Goal: Find specific page/section: Find specific page/section

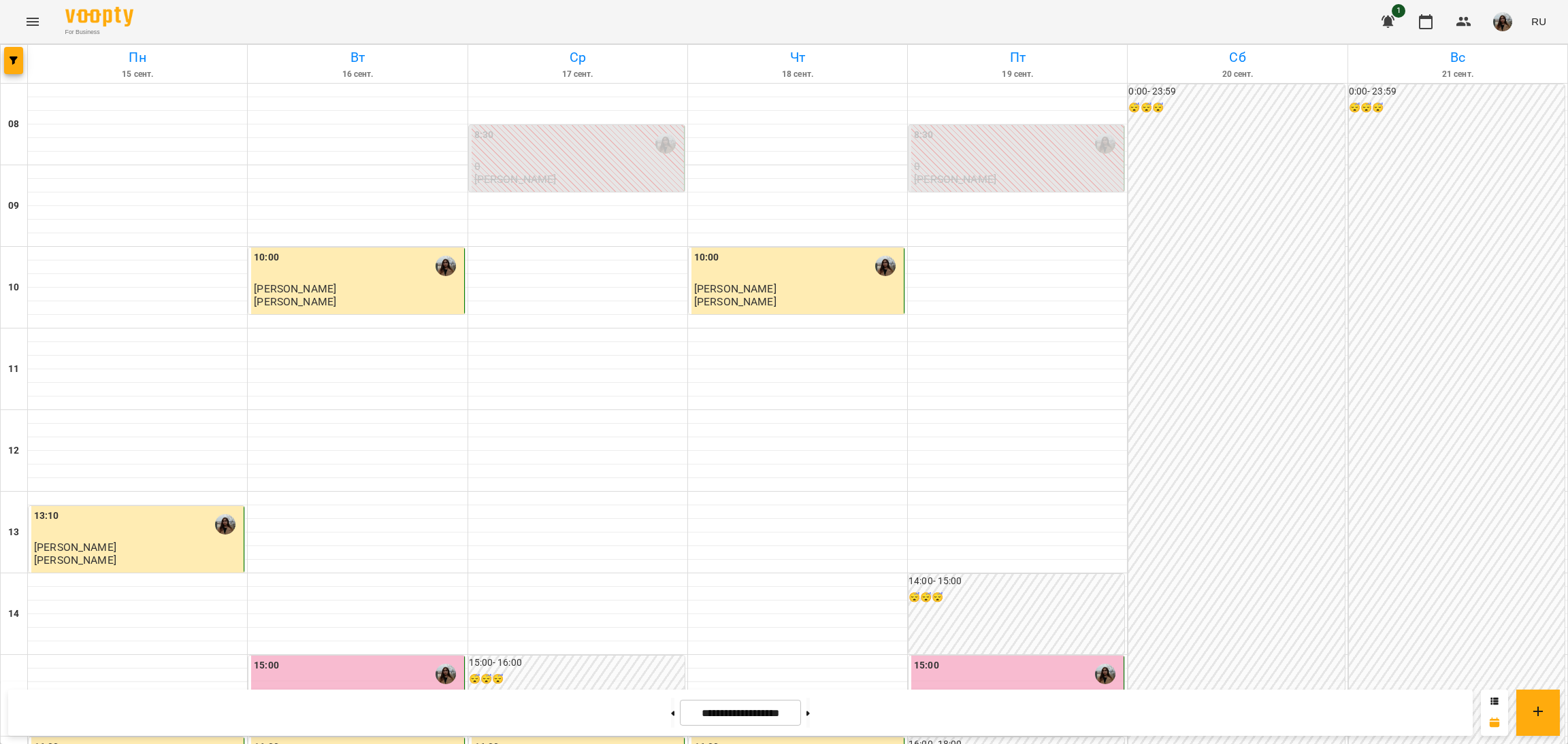
scroll to position [441, 0]
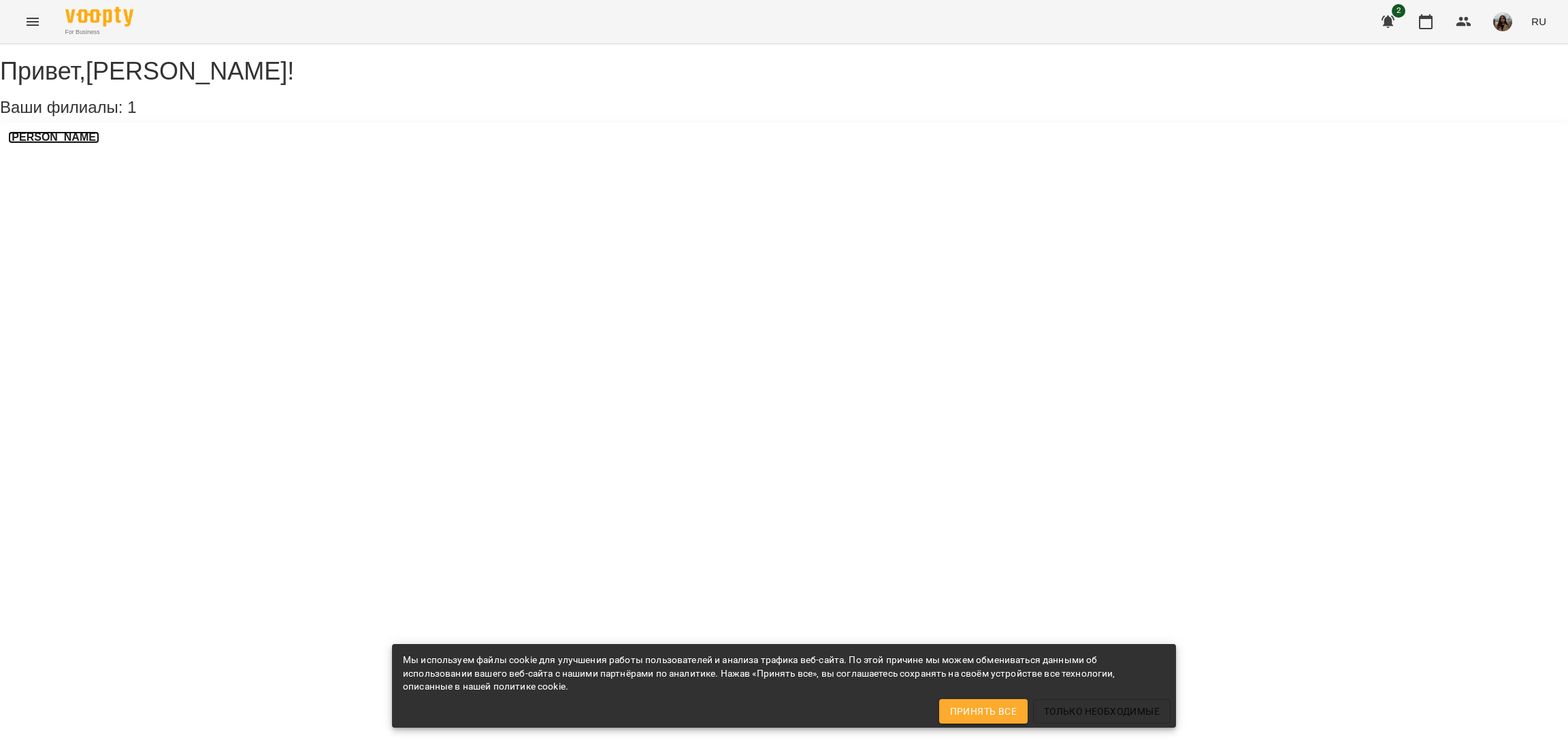
click at [98, 144] on h3 "[PERSON_NAME]" at bounding box center [54, 137] width 91 height 12
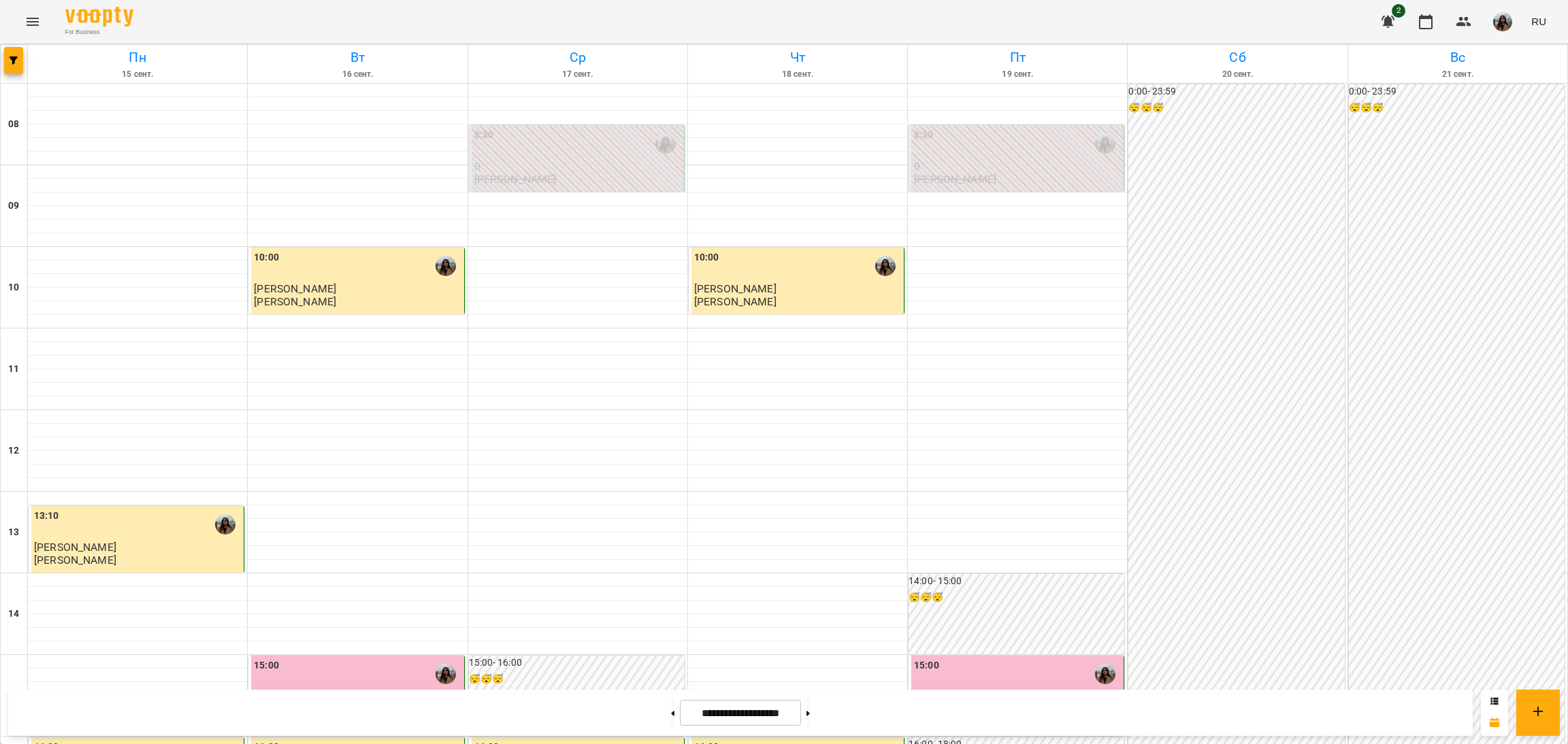
scroll to position [441, 0]
